Goal: Navigation & Orientation: Understand site structure

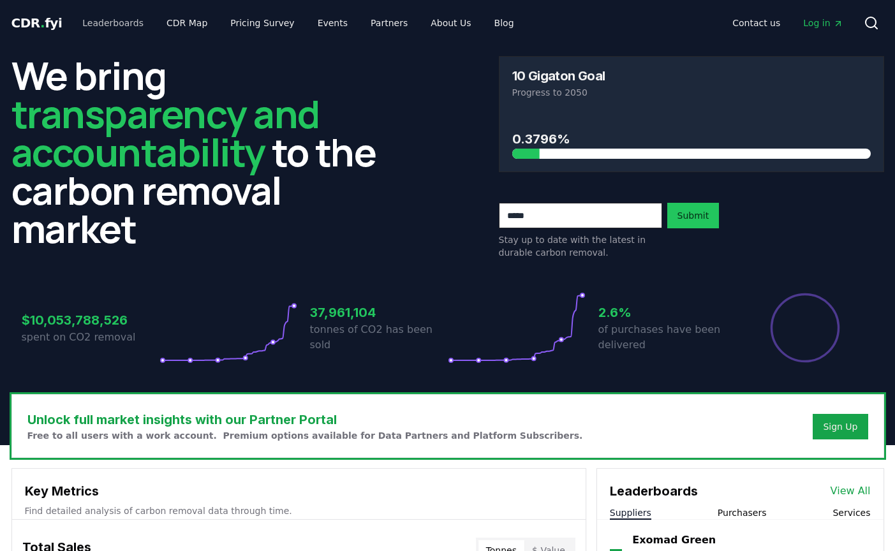
click at [103, 22] on link "Leaderboards" at bounding box center [113, 22] width 82 height 23
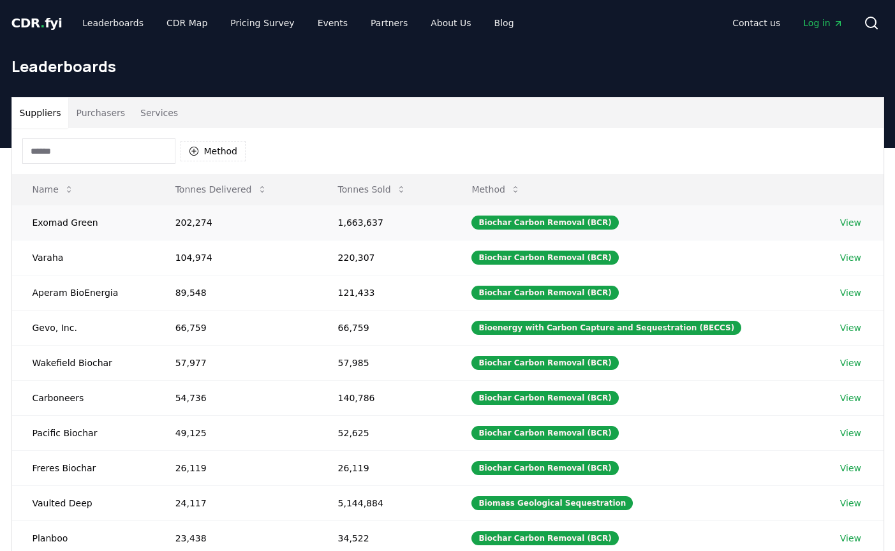
click at [855, 228] on link "View" at bounding box center [850, 222] width 21 height 13
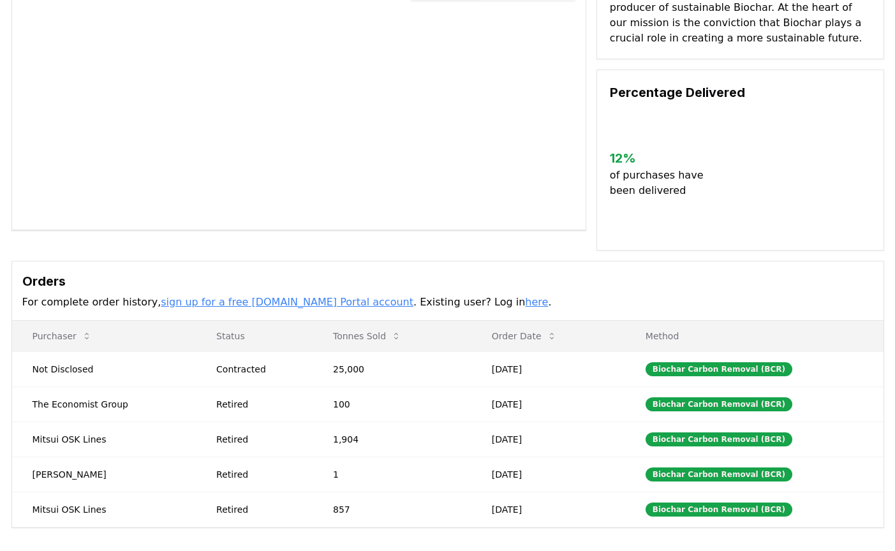
scroll to position [140, 0]
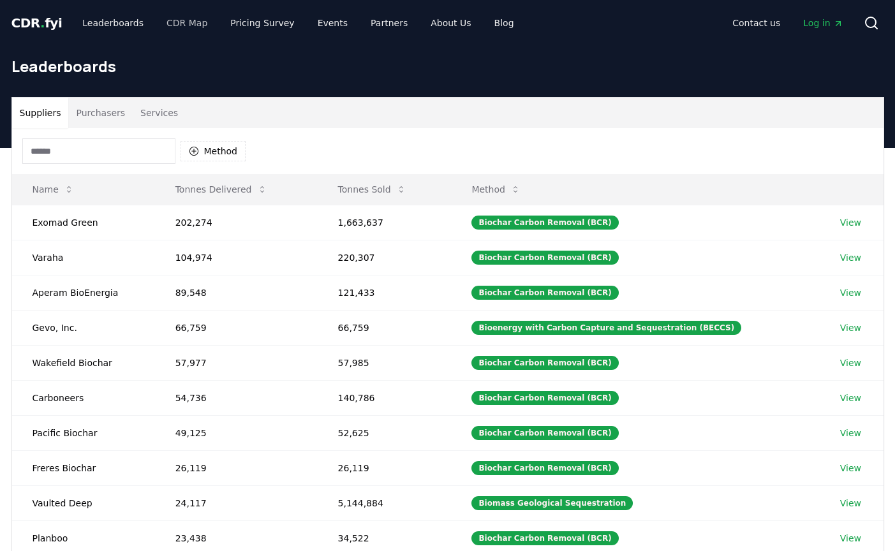
click at [181, 23] on link "CDR Map" at bounding box center [186, 22] width 61 height 23
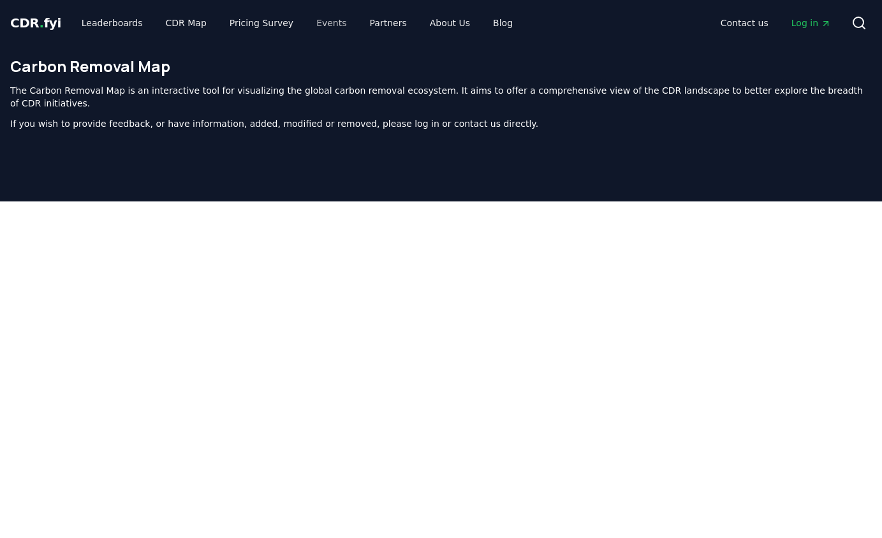
click at [310, 24] on link "Events" at bounding box center [331, 22] width 50 height 23
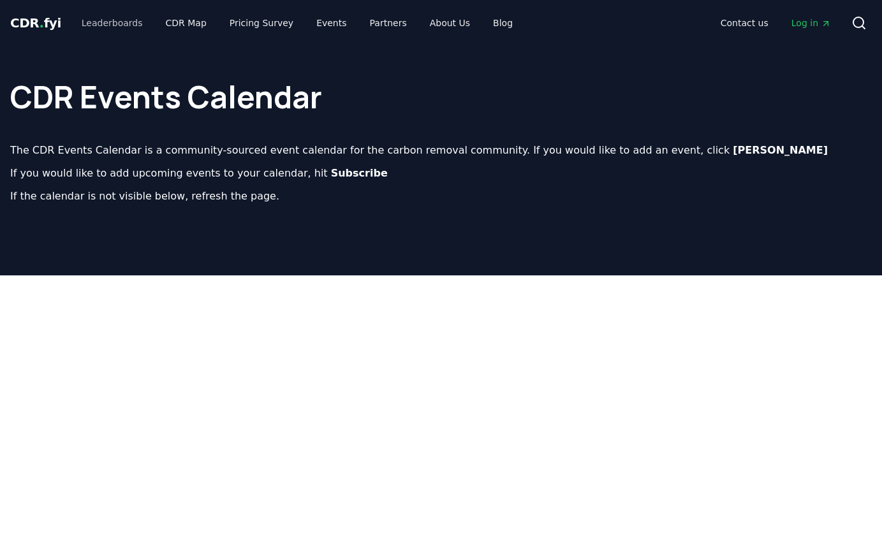
click at [124, 18] on link "Leaderboards" at bounding box center [112, 22] width 82 height 23
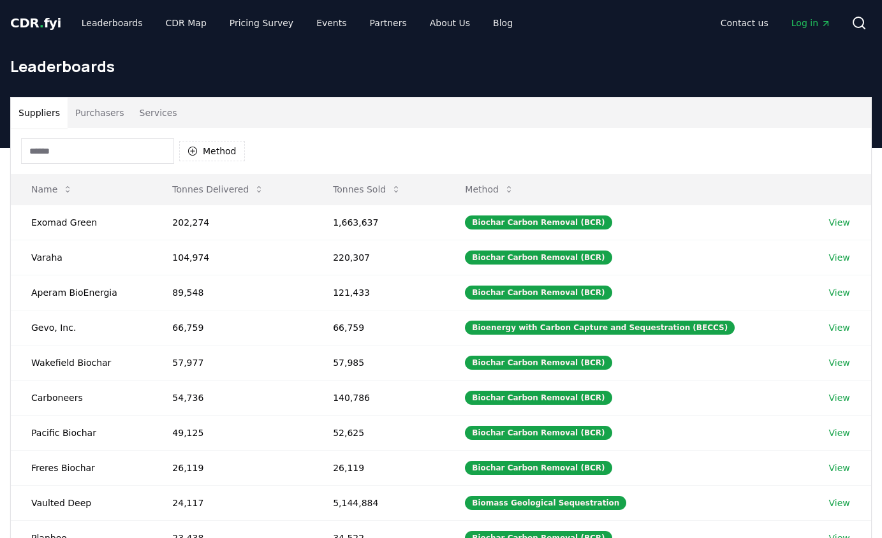
click at [40, 26] on span "." at bounding box center [42, 22] width 4 height 15
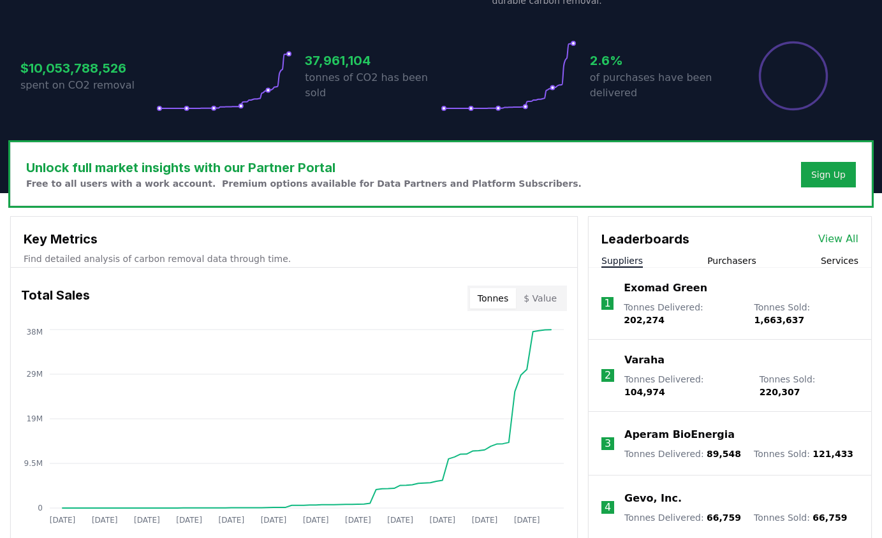
scroll to position [252, 0]
